Goal: Task Accomplishment & Management: Use online tool/utility

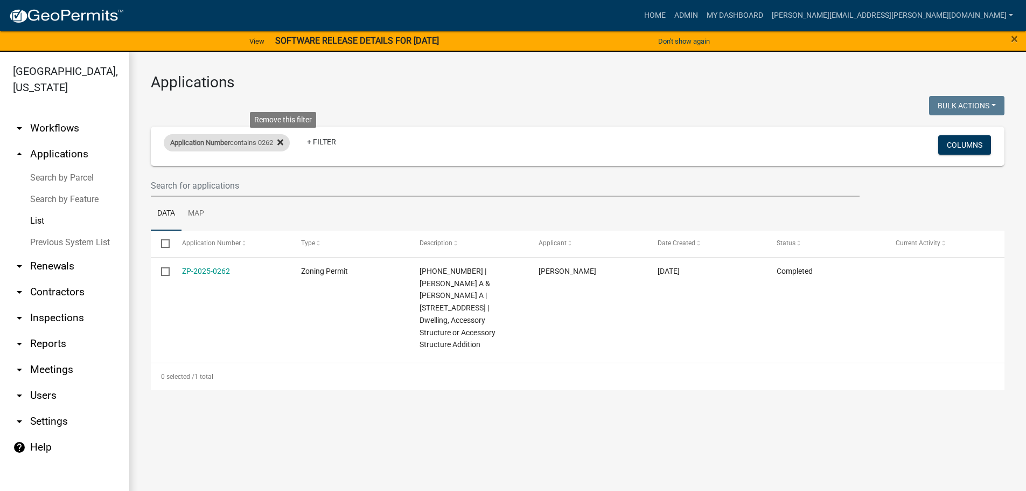
click at [283, 143] on icon at bounding box center [280, 142] width 6 height 6
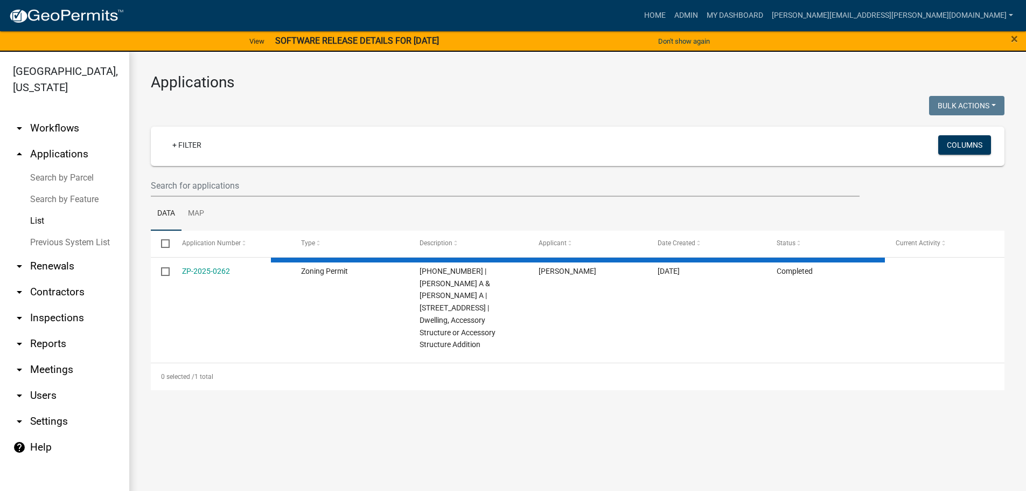
select select "3: 100"
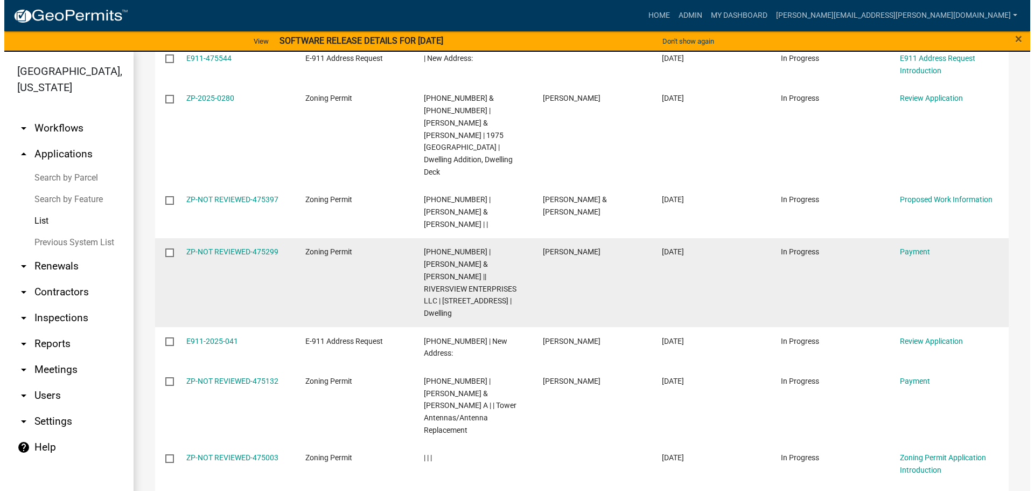
scroll to position [215, 0]
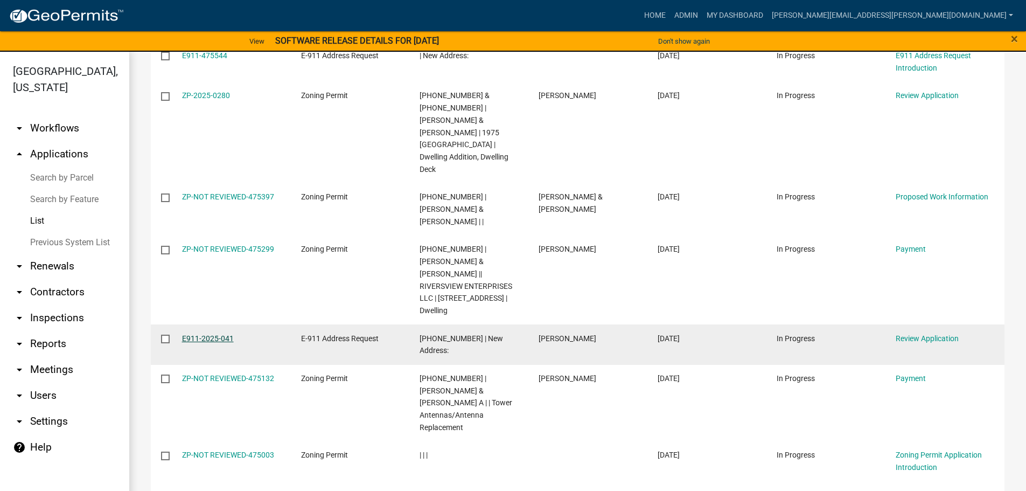
click at [209, 334] on link "E911-2025-041" at bounding box center [208, 338] width 52 height 9
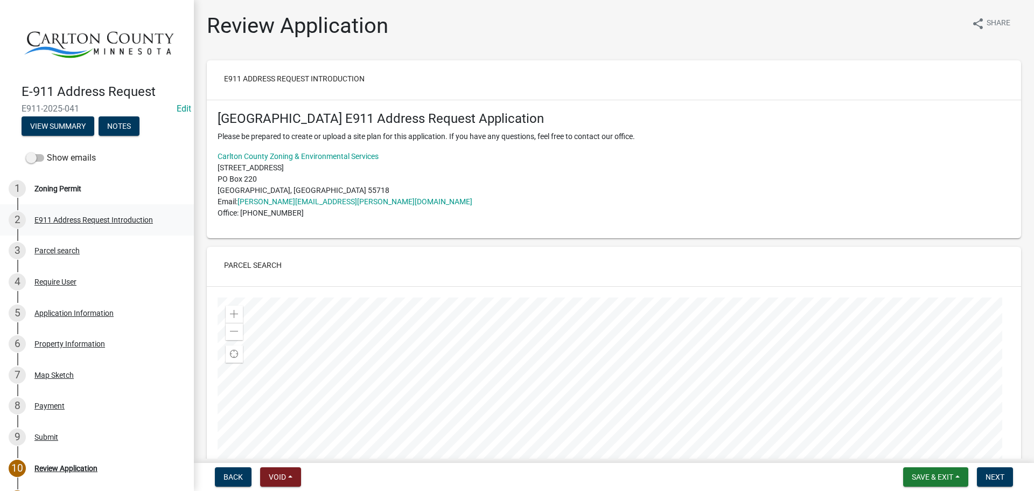
click at [89, 216] on div "E911 Address Request Introduction" at bounding box center [93, 220] width 118 height 8
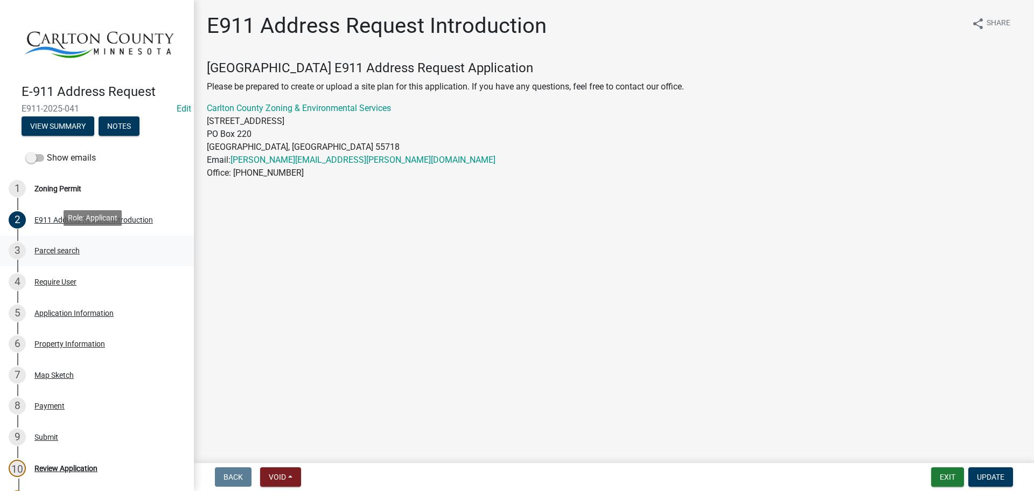
click at [70, 247] on div "Parcel search" at bounding box center [56, 251] width 45 height 8
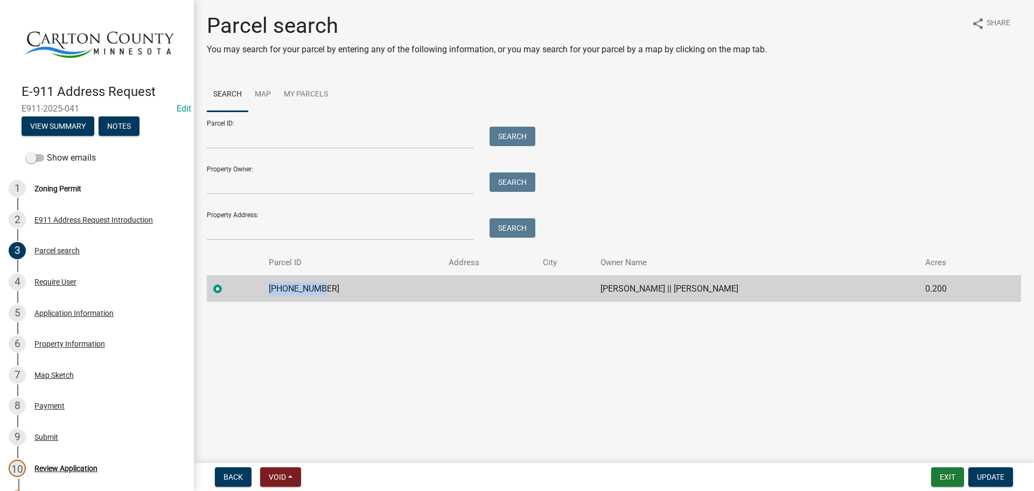
drag, startPoint x: 324, startPoint y: 289, endPoint x: 274, endPoint y: 289, distance: 50.1
click at [274, 289] on td "[PHONE_NUMBER]" at bounding box center [352, 288] width 180 height 26
copy td "[PHONE_NUMBER]"
